Goal: Transaction & Acquisition: Purchase product/service

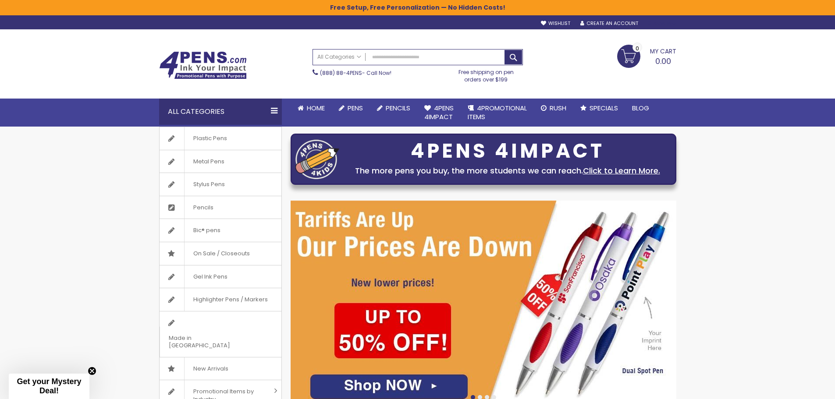
click at [661, 24] on div "Sign In" at bounding box center [661, 24] width 29 height 7
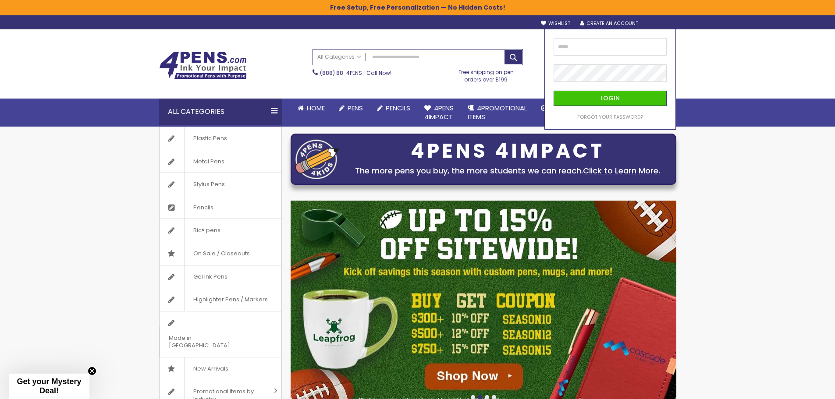
click at [655, 43] on keeper-lock "Open Keeper Popup" at bounding box center [658, 47] width 11 height 11
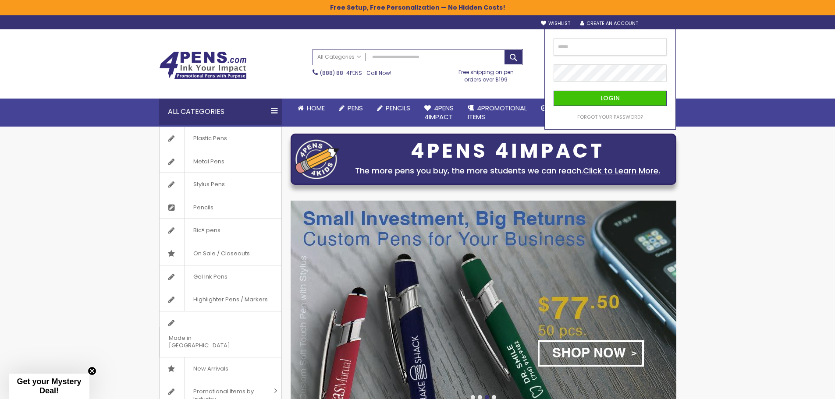
type input "**********"
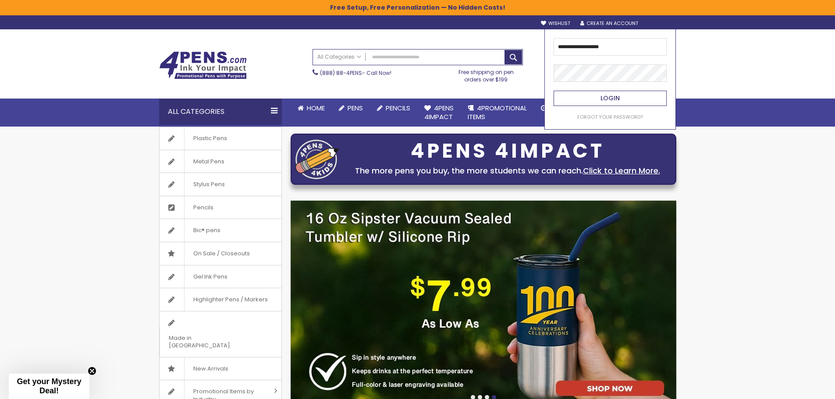
click at [625, 98] on button "Login" at bounding box center [610, 98] width 113 height 15
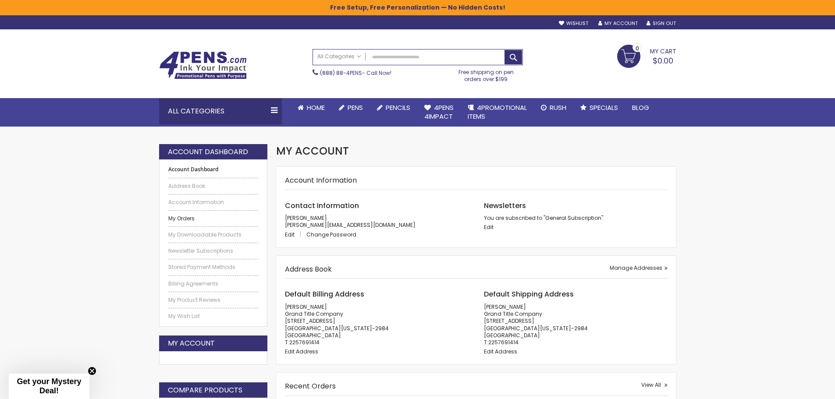
click at [186, 217] on link "My Orders" at bounding box center [213, 218] width 90 height 7
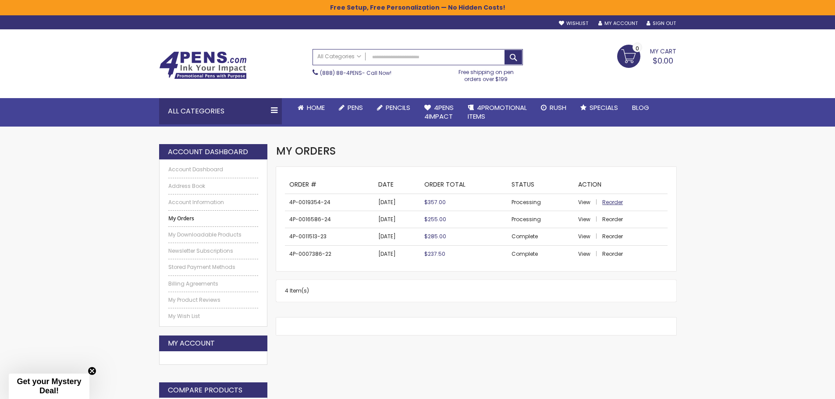
click at [612, 203] on span "Reorder" at bounding box center [612, 202] width 21 height 7
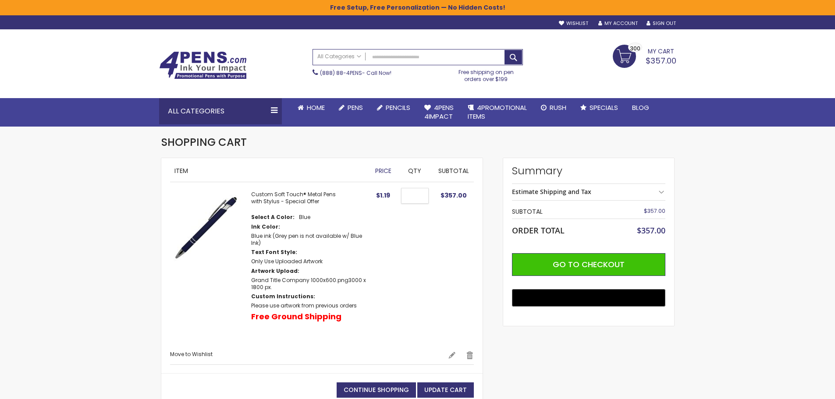
drag, startPoint x: 422, startPoint y: 196, endPoint x: 388, endPoint y: 194, distance: 33.9
click at [388, 194] on tr "Custom Soft Touch® Metal Pens with Stylus - Special Offer Select A Color Blue I…" at bounding box center [322, 266] width 304 height 169
type input "***"
click at [431, 253] on td "Qty ***" at bounding box center [414, 266] width 37 height 169
click at [427, 386] on span "Update Cart" at bounding box center [445, 390] width 43 height 9
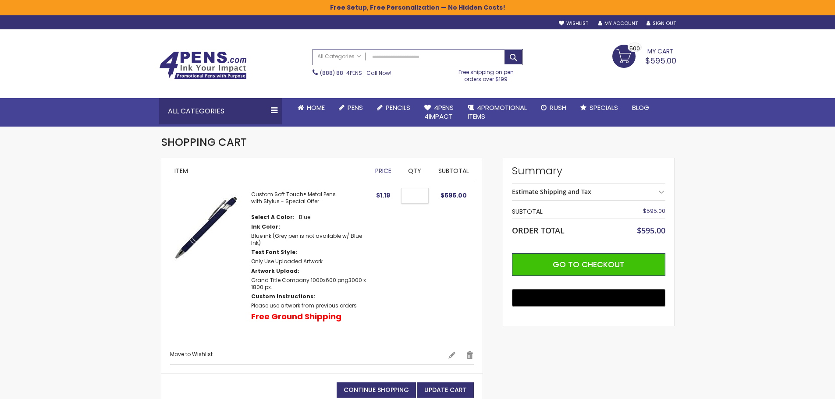
click at [413, 195] on input "***" at bounding box center [415, 196] width 28 height 16
type input "***"
click at [437, 386] on span "Update Cart" at bounding box center [445, 390] width 43 height 9
drag, startPoint x: 419, startPoint y: 195, endPoint x: 374, endPoint y: 202, distance: 45.3
click at [374, 202] on tr "Custom Soft Touch® Metal Pens with Stylus - Special Offer Select A Color Blue I…" at bounding box center [322, 266] width 304 height 169
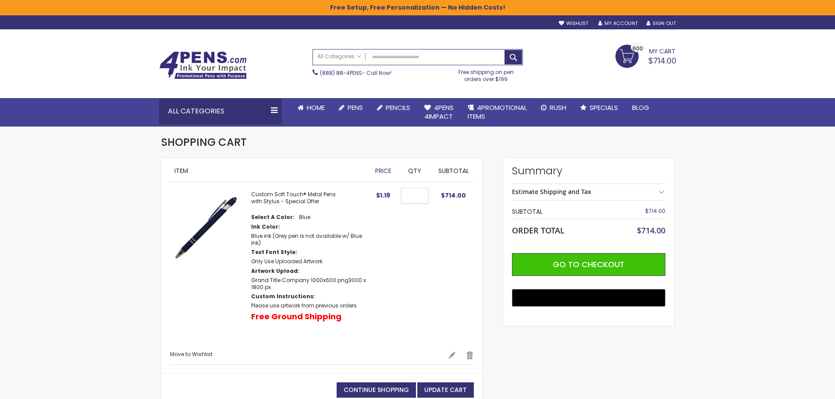
type input "***"
click at [451, 386] on span "Update Cart" at bounding box center [445, 390] width 43 height 9
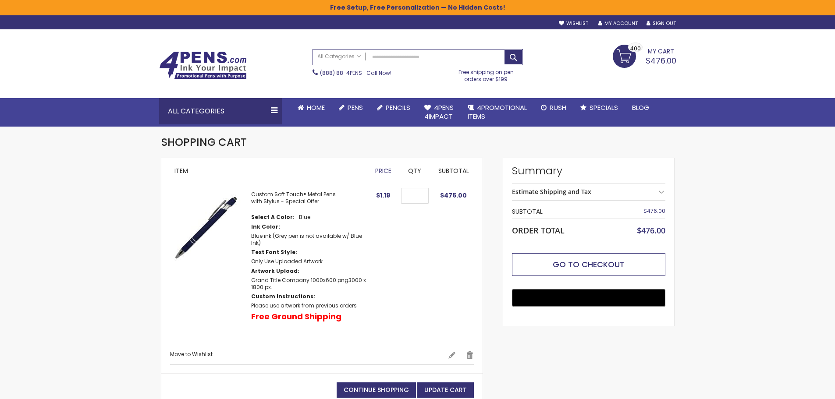
click at [568, 269] on span "Go to Checkout" at bounding box center [589, 264] width 72 height 11
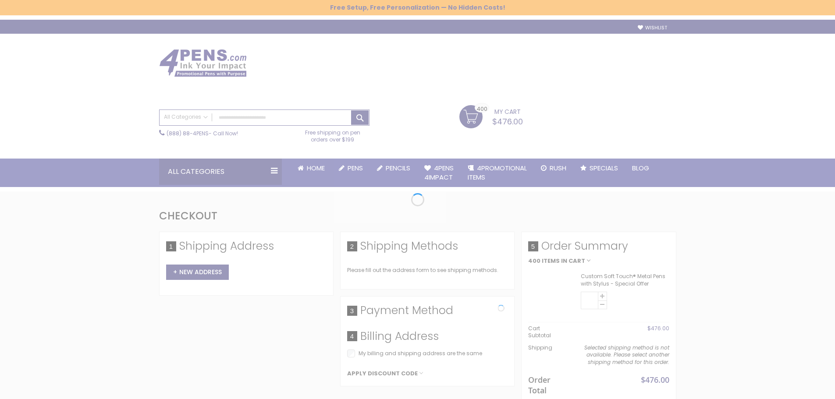
select select "*"
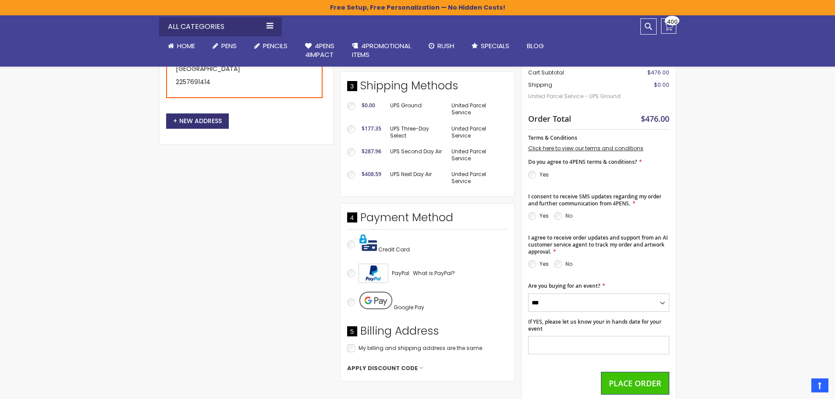
scroll to position [263, 0]
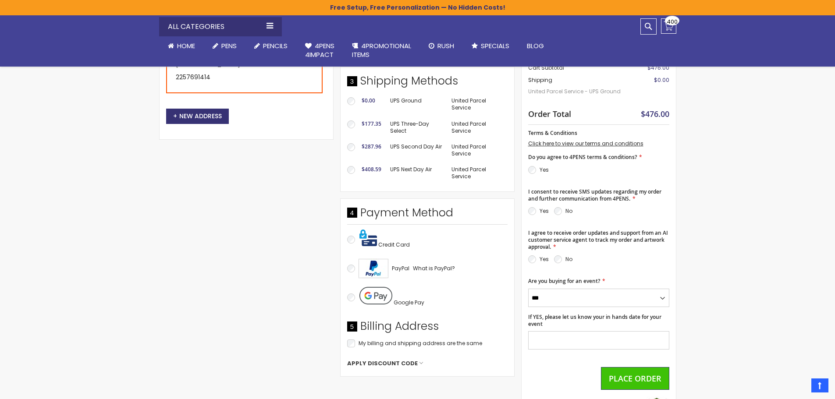
click at [355, 243] on div "Credit Card" at bounding box center [427, 239] width 160 height 30
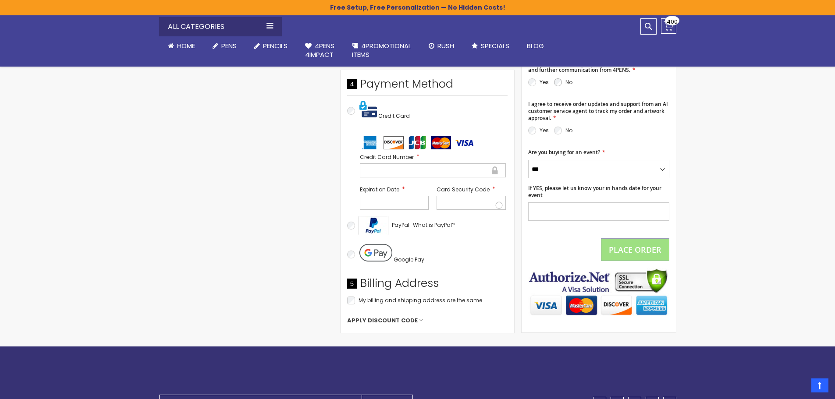
scroll to position [438, 0]
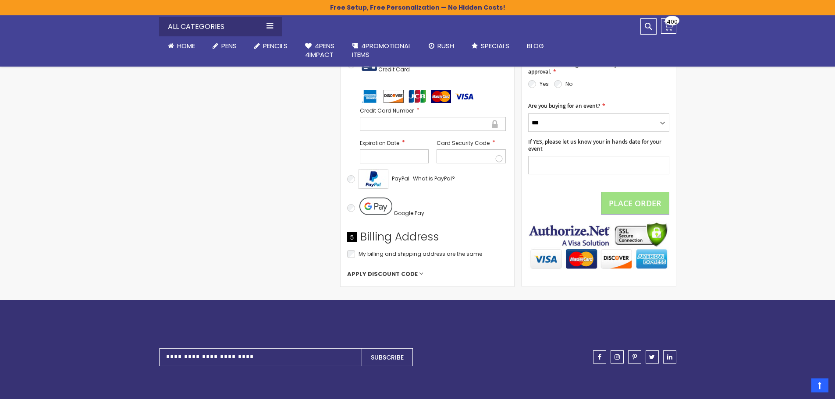
click at [411, 274] on span "Apply Discount Code" at bounding box center [382, 274] width 71 height 8
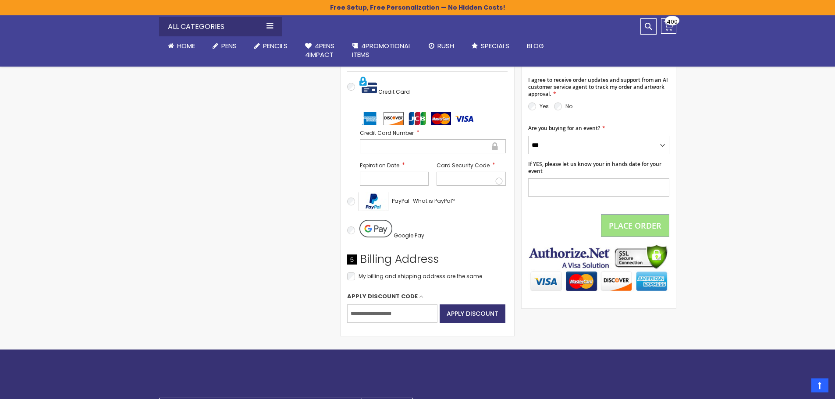
scroll to position [395, 0]
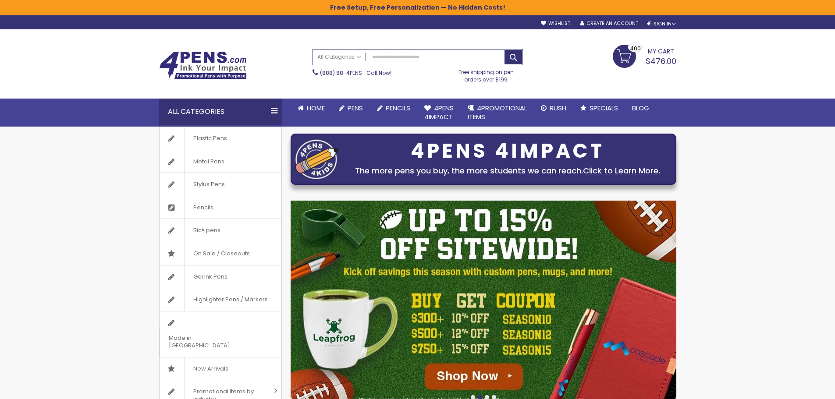
click at [662, 60] on span "$476.00" at bounding box center [661, 61] width 31 height 11
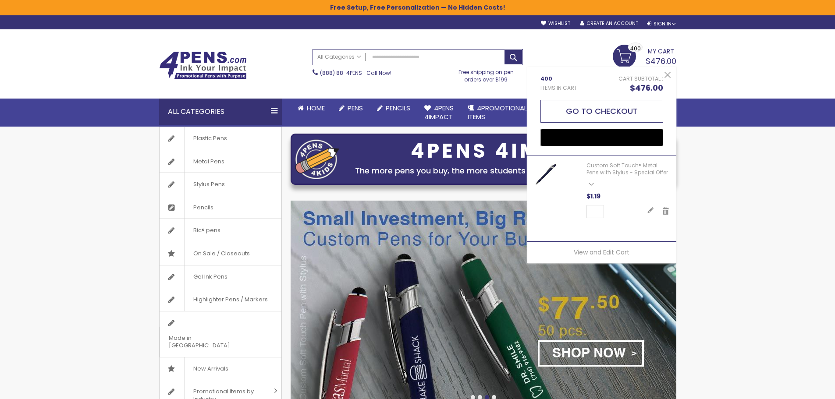
click at [615, 108] on button "Go to Checkout" at bounding box center [602, 111] width 123 height 23
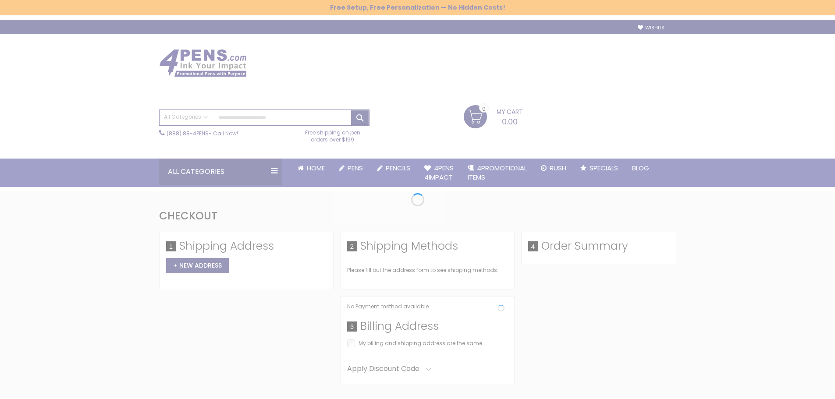
select select "*"
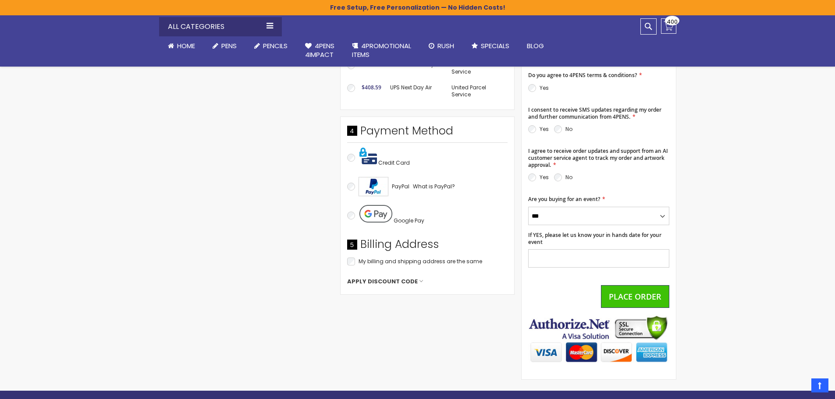
scroll to position [351, 0]
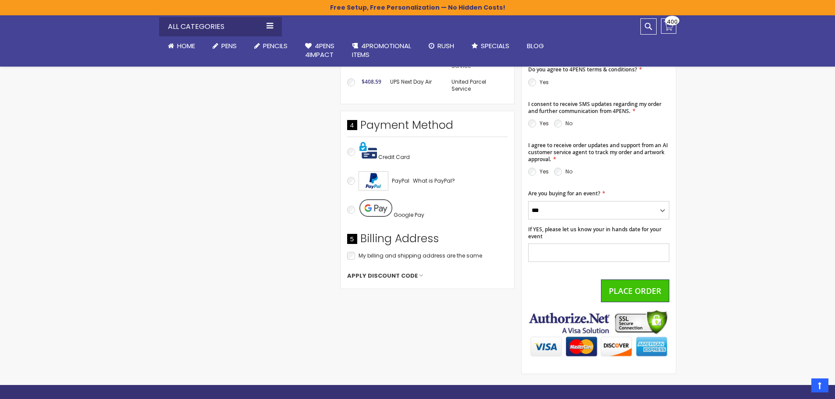
click at [392, 160] on span "Credit Card" at bounding box center [394, 156] width 32 height 7
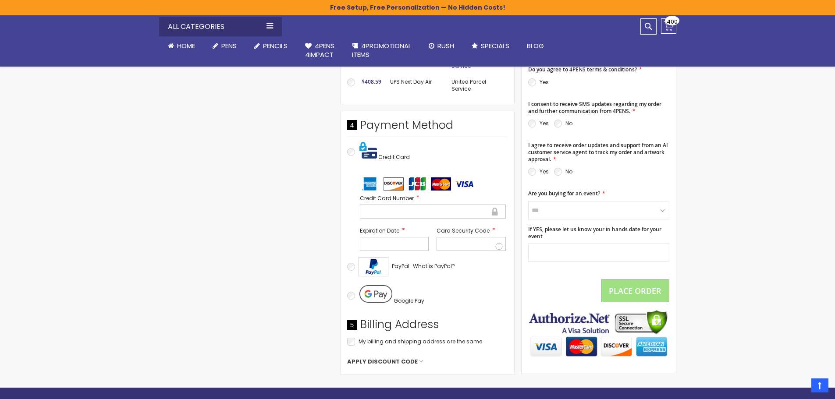
click at [412, 217] on div at bounding box center [433, 212] width 146 height 14
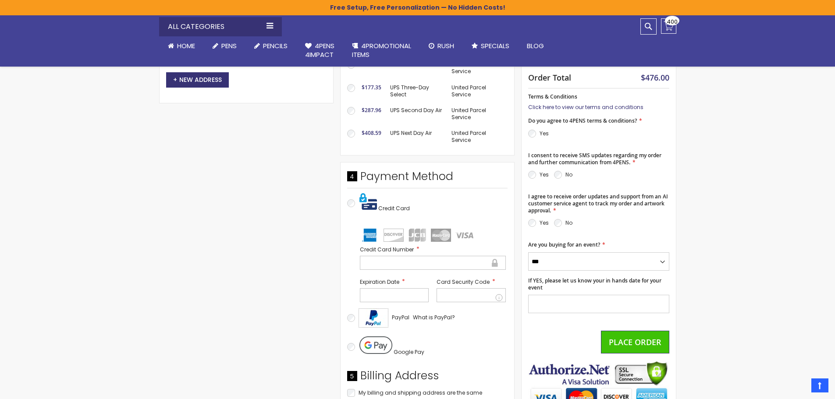
scroll to position [175, 0]
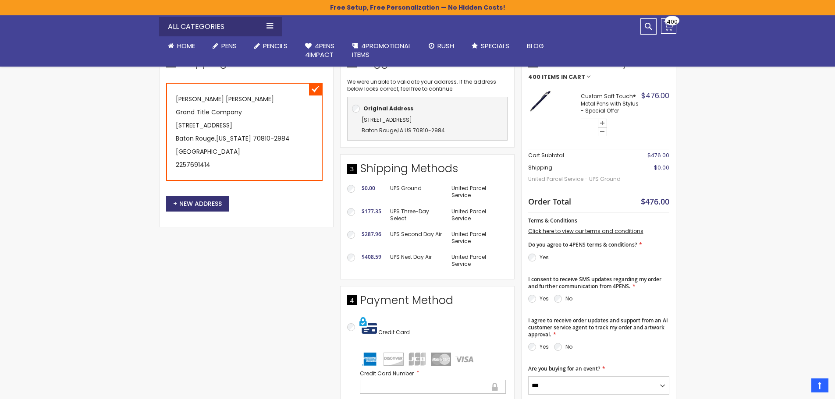
click at [551, 261] on section "Yes" at bounding box center [598, 260] width 141 height 15
click at [545, 260] on label "Yes" at bounding box center [544, 257] width 9 height 7
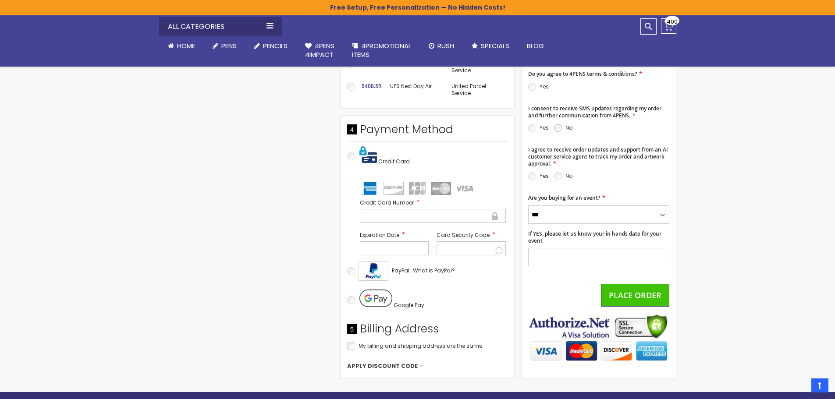
scroll to position [351, 0]
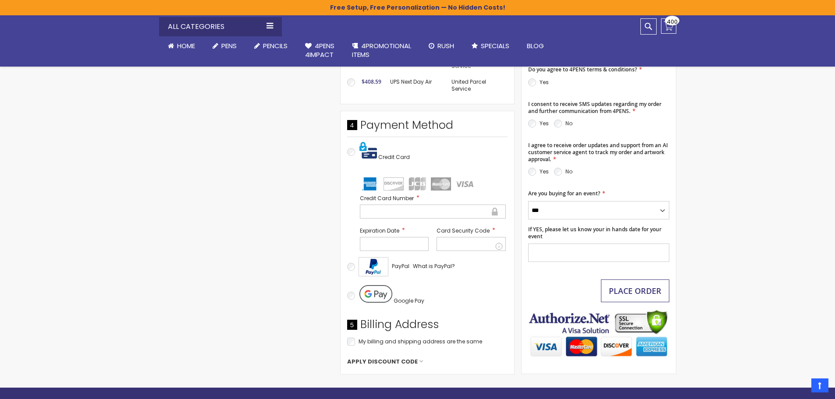
click at [666, 296] on button "Place Order" at bounding box center [635, 291] width 68 height 23
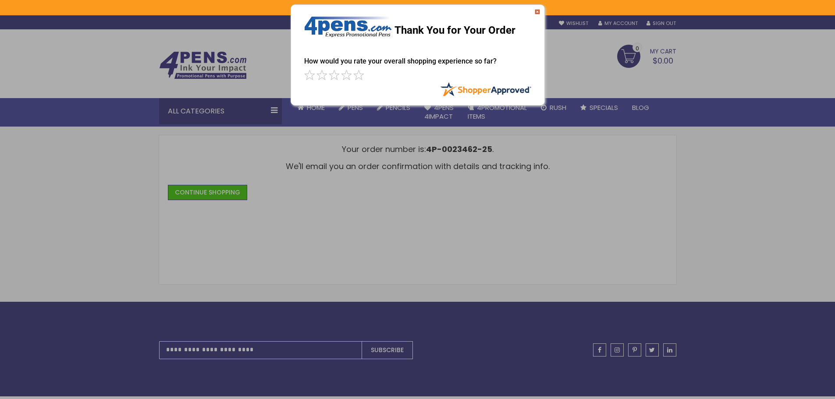
click at [539, 11] on img at bounding box center [537, 11] width 5 height 5
